Goal: Transaction & Acquisition: Purchase product/service

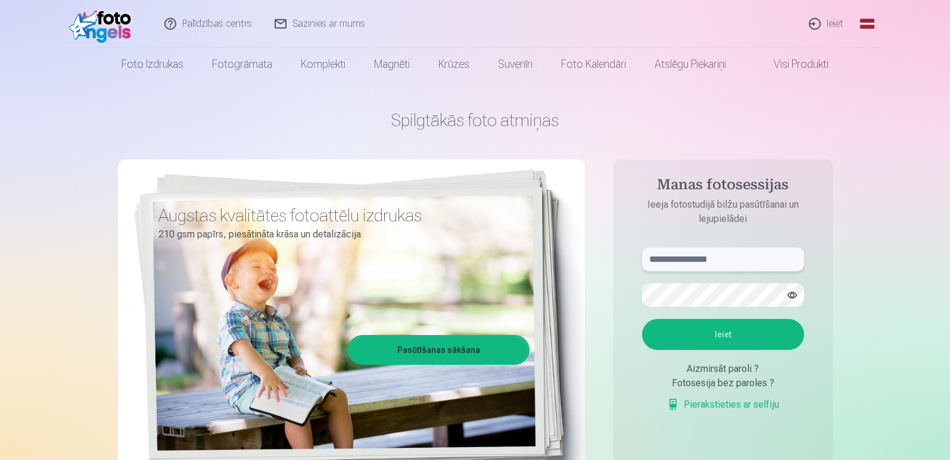
click at [705, 266] on input "text" at bounding box center [723, 260] width 162 height 24
type input "**********"
click at [738, 334] on button "Ieiet" at bounding box center [723, 334] width 162 height 31
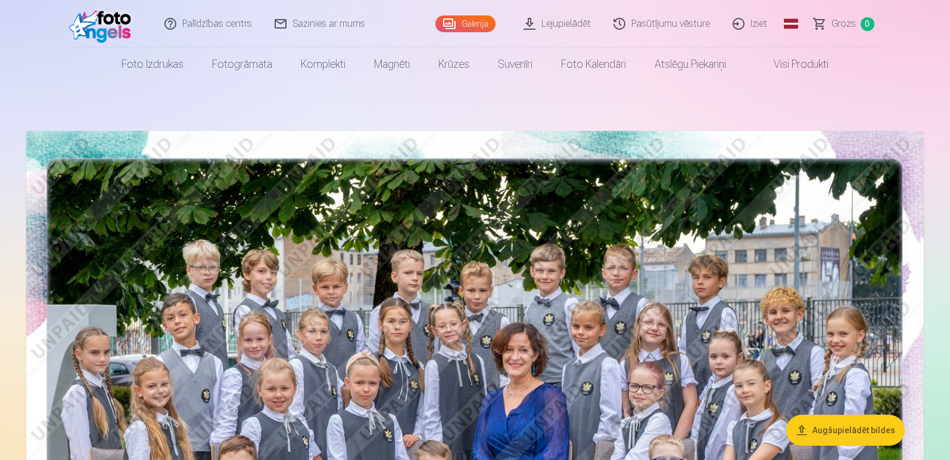
click at [674, 18] on link "Pasūtījumu vēsture" at bounding box center [661, 24] width 119 height 48
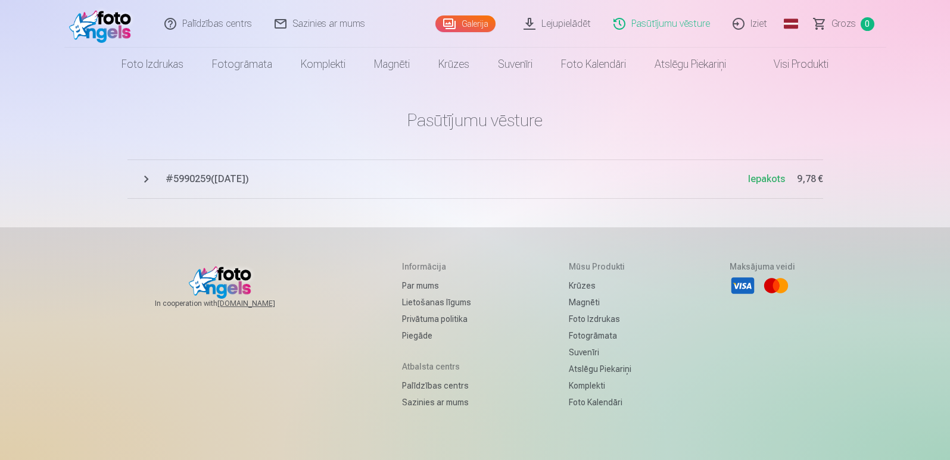
click at [774, 179] on span "Iepakots" at bounding box center [766, 178] width 37 height 11
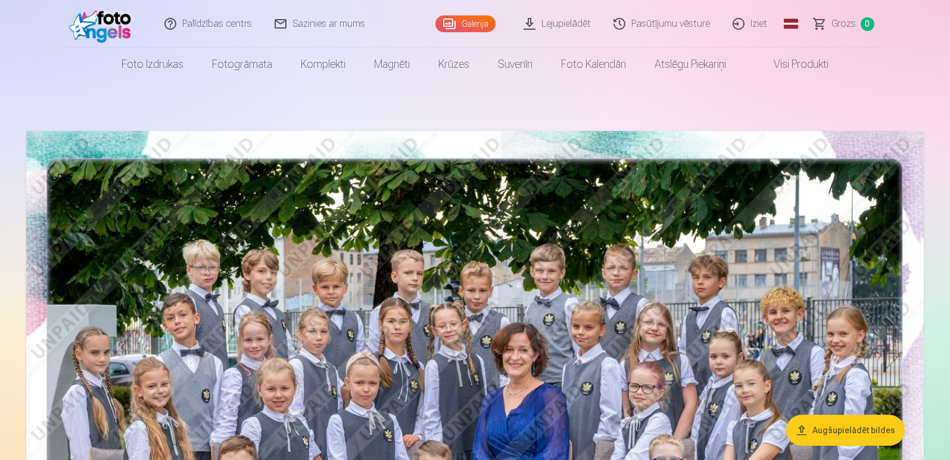
click at [663, 26] on link "Pasūtījumu vēsture" at bounding box center [661, 24] width 119 height 48
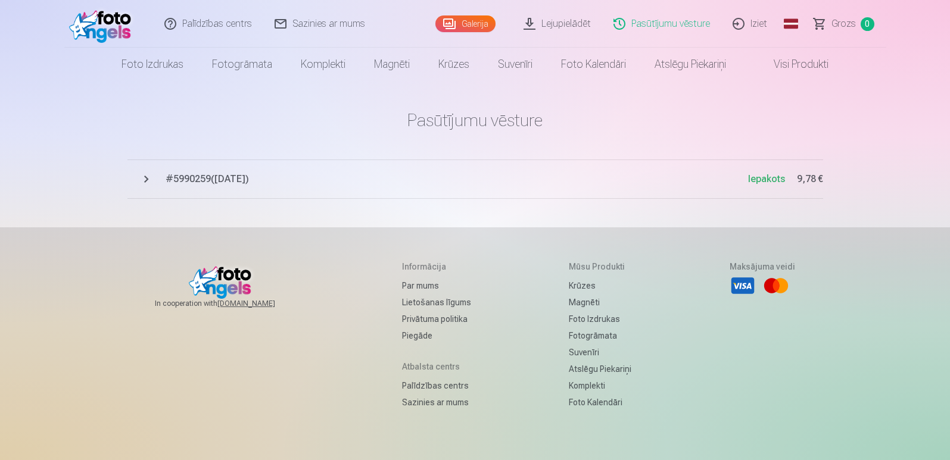
click at [219, 179] on span "# 5990259 ( 18.09.2025 )" at bounding box center [457, 179] width 582 height 14
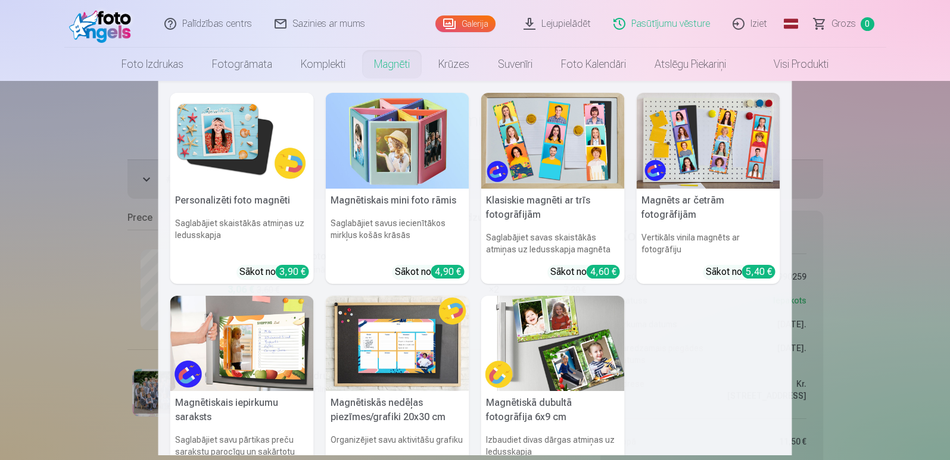
click at [383, 64] on link "Magnēti" at bounding box center [392, 64] width 64 height 33
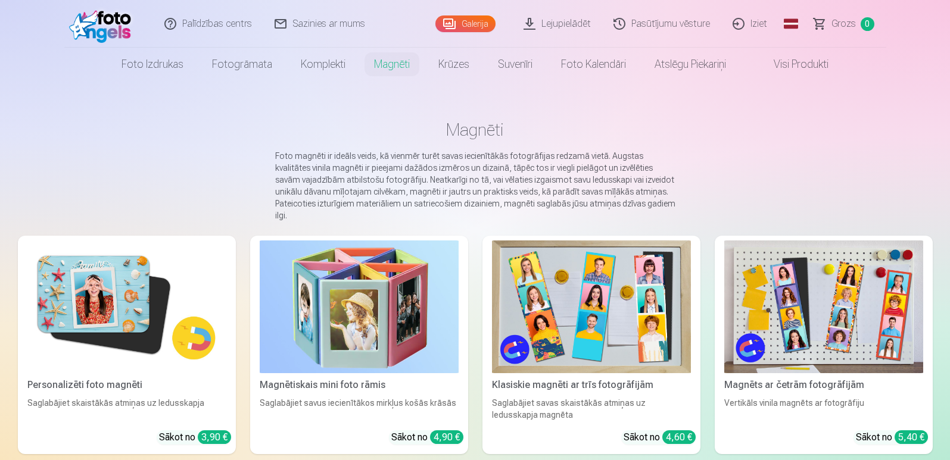
click at [111, 277] on img at bounding box center [126, 307] width 199 height 133
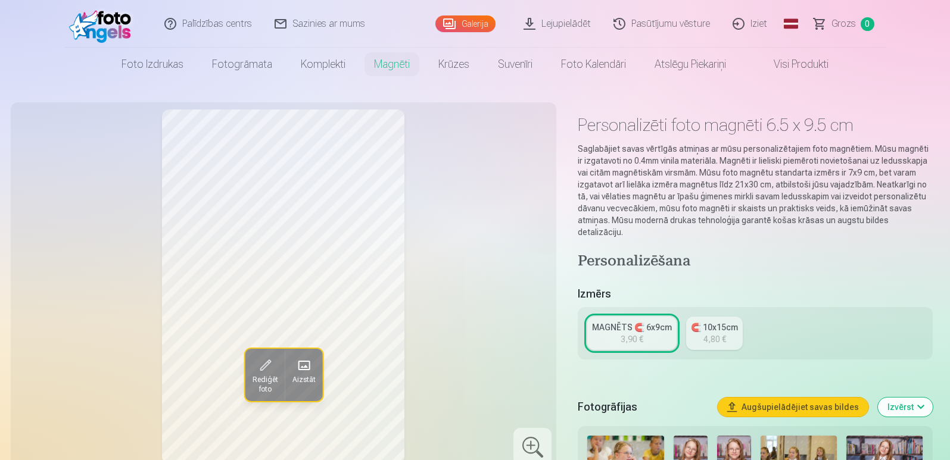
click at [614, 321] on div "MAGNĒTS 🧲 6x9cm" at bounding box center [632, 327] width 80 height 12
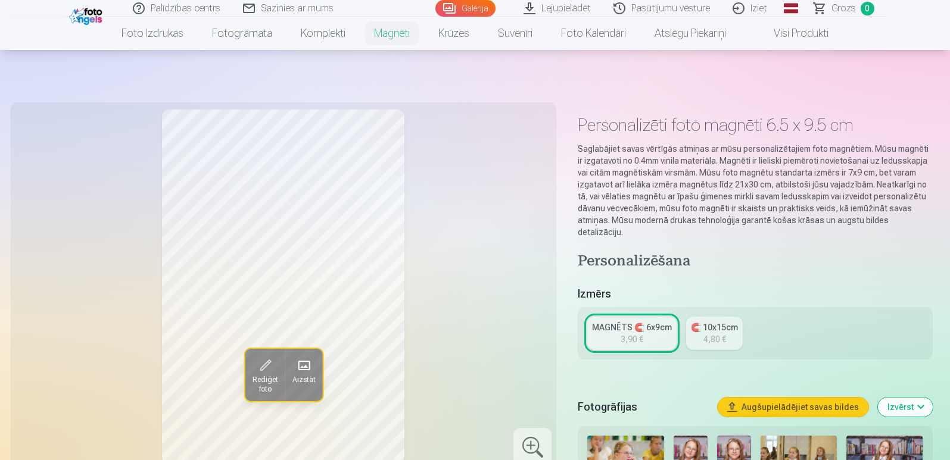
scroll to position [179, 0]
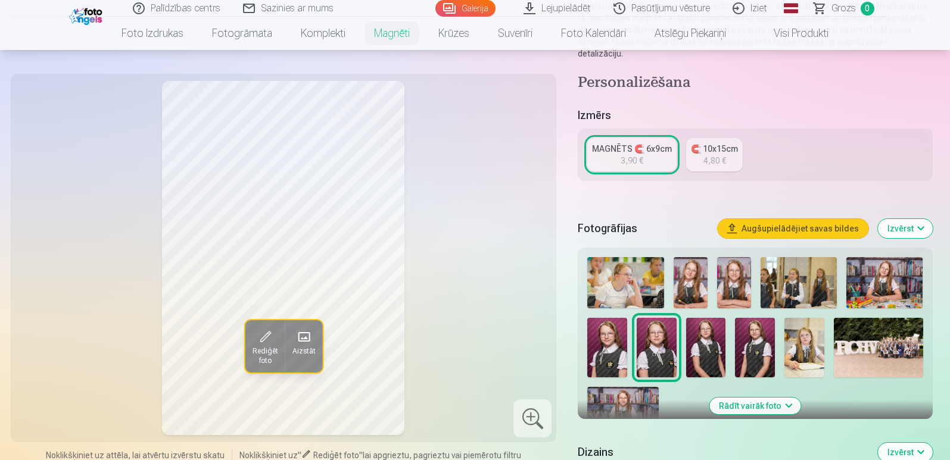
click at [639, 143] on div "MAGNĒTS 🧲 6x9cm" at bounding box center [632, 149] width 80 height 12
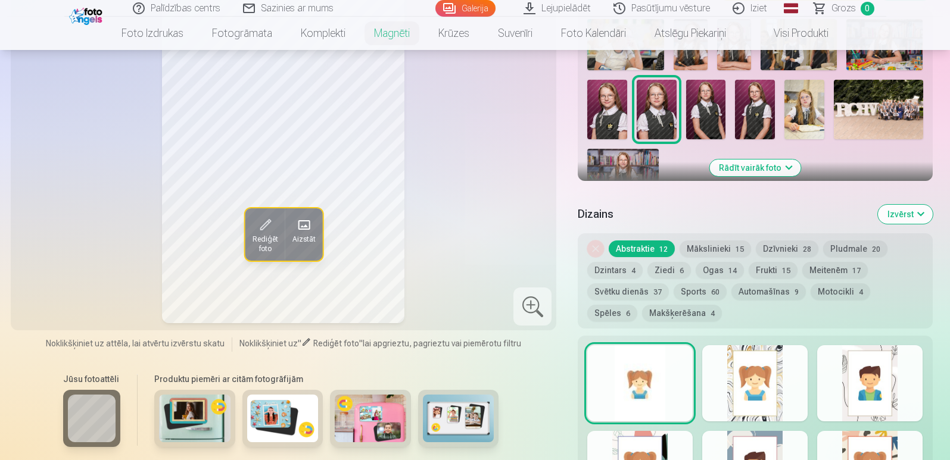
scroll to position [60, 0]
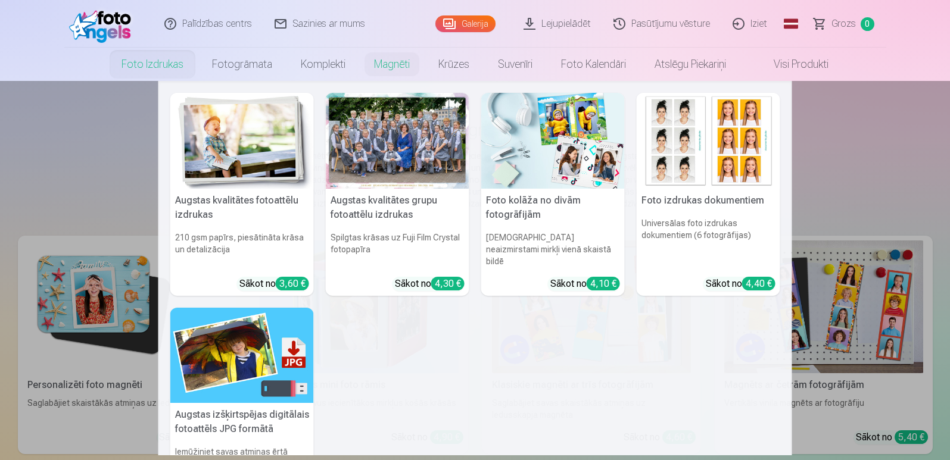
click at [260, 141] on img at bounding box center [241, 141] width 143 height 96
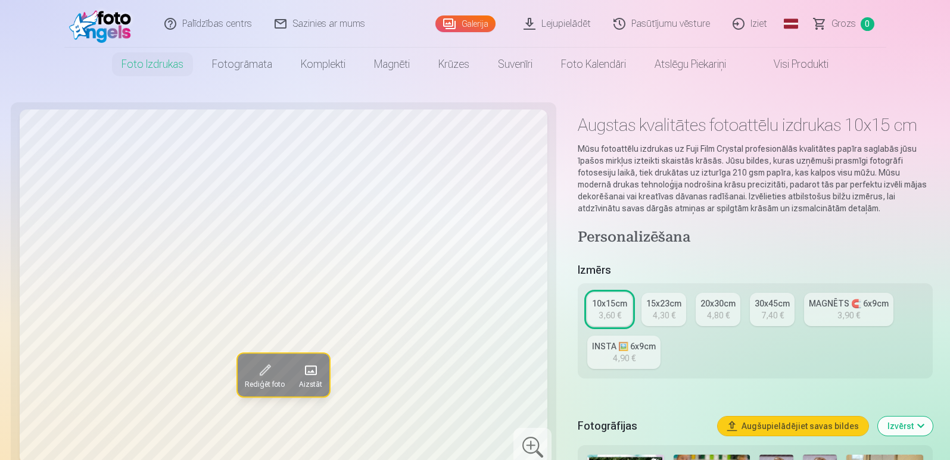
click at [753, 22] on link "Iziet" at bounding box center [750, 24] width 57 height 48
